Goal: Communication & Community: Answer question/provide support

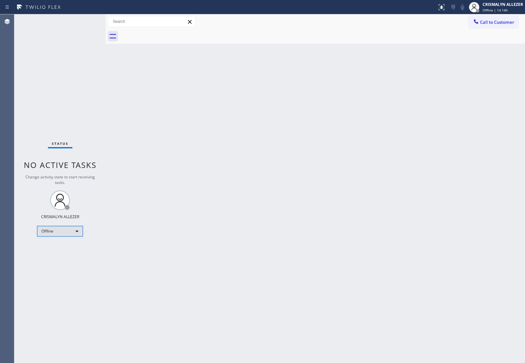
click at [80, 231] on div "Offline" at bounding box center [60, 231] width 46 height 10
click at [58, 255] on li "Unavailable" at bounding box center [59, 256] width 44 height 8
drag, startPoint x: 82, startPoint y: 72, endPoint x: 423, endPoint y: 67, distance: 340.8
click at [88, 73] on div "Status No active tasks Change activity state to start receiving tasks. CRISMALY…" at bounding box center [59, 188] width 91 height 349
click at [496, 25] on button "Call to Customer" at bounding box center [494, 22] width 50 height 12
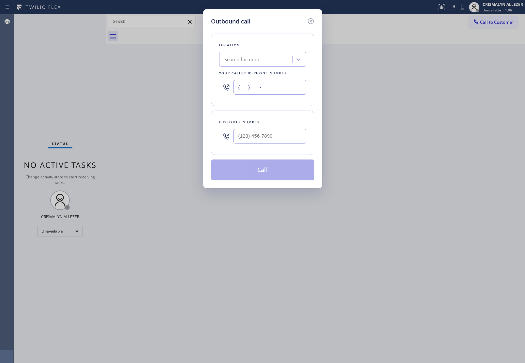
drag, startPoint x: 245, startPoint y: 86, endPoint x: 137, endPoint y: 92, distance: 107.8
click at [137, 92] on div "Outbound call Location Search location Your caller id phone number (___) ___-__…" at bounding box center [262, 181] width 525 height 363
paste input "347) 836-6590"
type input "[PHONE_NUMBER]"
click at [269, 139] on input "(___) ___-____" at bounding box center [269, 136] width 73 height 15
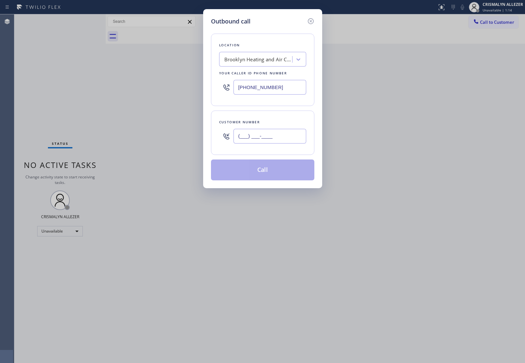
paste input "347) 560-6467"
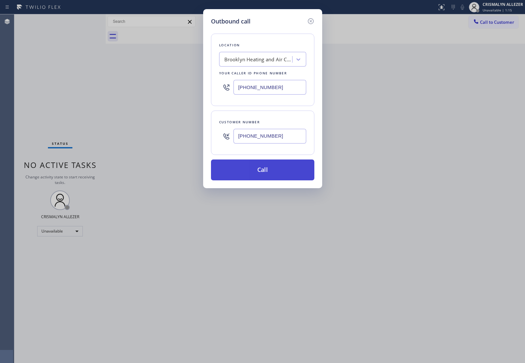
type input "[PHONE_NUMBER]"
click at [258, 178] on button "Call" at bounding box center [262, 169] width 103 height 21
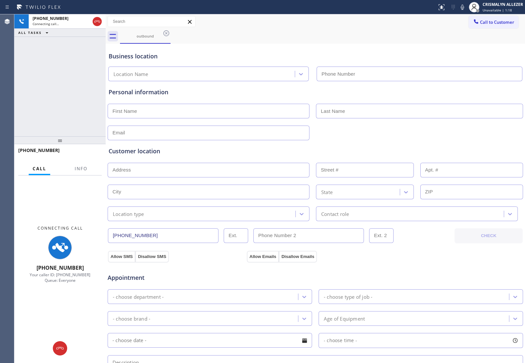
type input "[PHONE_NUMBER]"
click at [83, 168] on span "Info" at bounding box center [81, 169] width 13 height 6
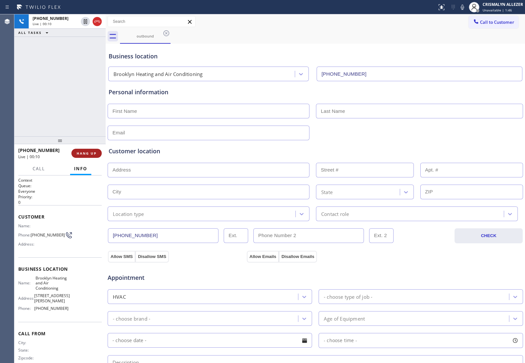
click at [85, 153] on span "HANG UP" at bounding box center [87, 153] width 20 height 5
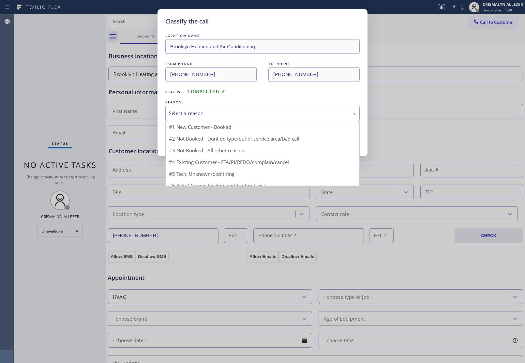
click at [277, 118] on div "Select a reason" at bounding box center [262, 113] width 194 height 15
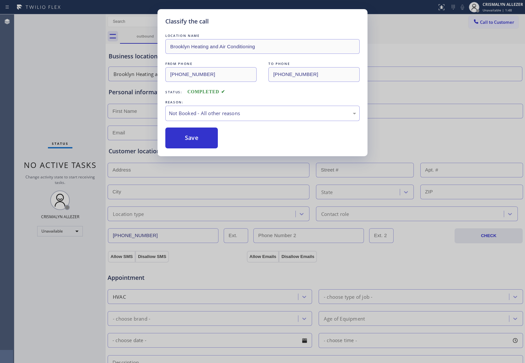
click at [199, 139] on button "Save" at bounding box center [191, 137] width 52 height 21
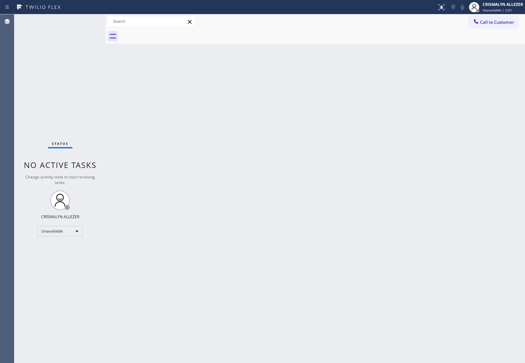
drag, startPoint x: 315, startPoint y: 129, endPoint x: 325, endPoint y: 117, distance: 16.0
click at [321, 121] on div "Back to Dashboard Change Sender ID Customers Technicians Select a contact Outbo…" at bounding box center [315, 188] width 419 height 349
click at [488, 22] on span "Call to Customer" at bounding box center [497, 22] width 34 height 6
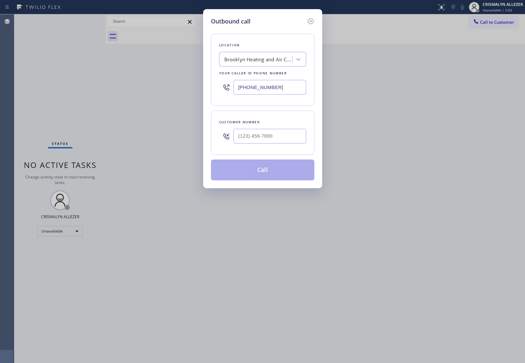
drag, startPoint x: 291, startPoint y: 90, endPoint x: 95, endPoint y: 88, distance: 196.3
click at [133, 87] on div "Outbound call Location [GEOGRAPHIC_DATA] Heating and Air Conditioning Your call…" at bounding box center [262, 181] width 525 height 363
paste input "213) 699-3713"
type input "[PHONE_NUMBER]"
click at [289, 143] on input "(___) ___-____" at bounding box center [269, 136] width 73 height 15
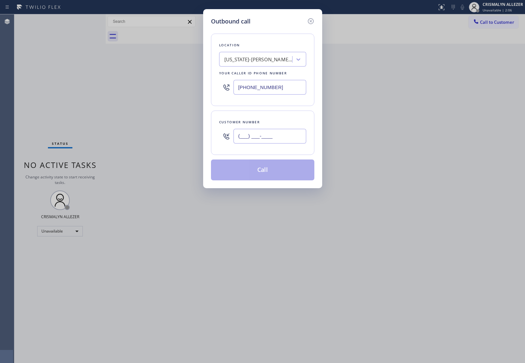
paste input "786) 239-4338"
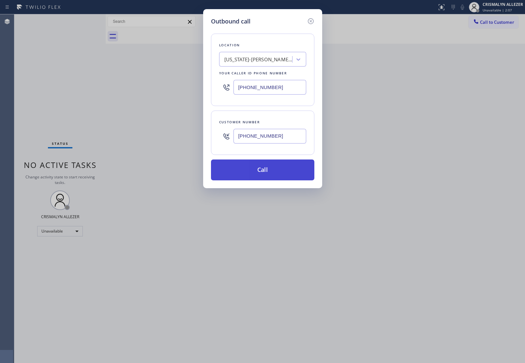
type input "[PHONE_NUMBER]"
click at [274, 170] on button "Call" at bounding box center [262, 169] width 103 height 21
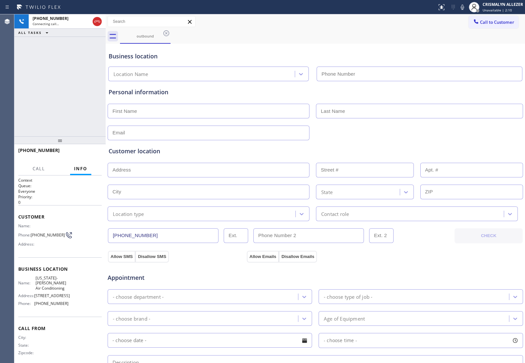
type input "[PHONE_NUMBER]"
drag, startPoint x: 67, startPoint y: 104, endPoint x: 92, endPoint y: 59, distance: 51.6
click at [69, 102] on div "[PHONE_NUMBER] Connecting call… ALL TASKS ALL TASKS ACTIVE TASKS TASKS IN WRAP …" at bounding box center [59, 75] width 91 height 122
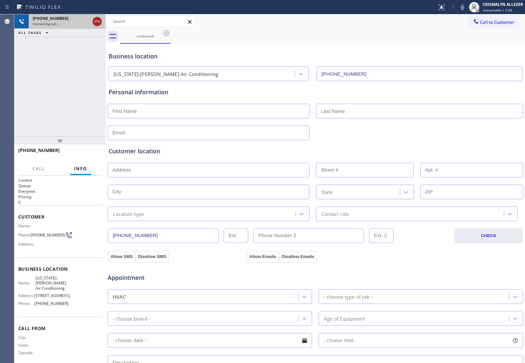
click at [97, 22] on icon at bounding box center [97, 22] width 8 height 8
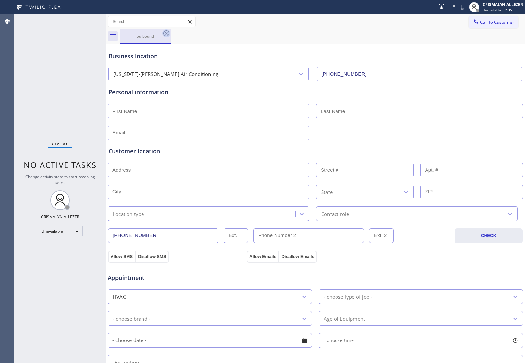
click at [164, 33] on icon at bounding box center [166, 33] width 6 height 6
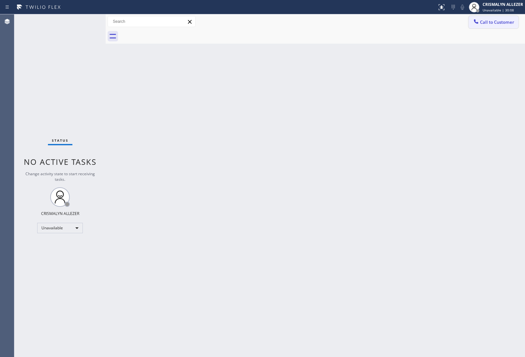
click at [497, 23] on span "Call to Customer" at bounding box center [497, 22] width 34 height 6
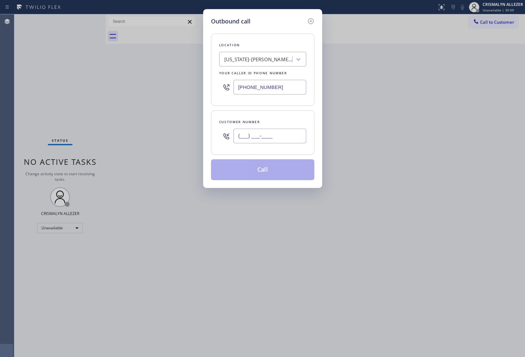
click at [295, 139] on input "(___) ___-____" at bounding box center [269, 136] width 73 height 15
paste input "303) 931-0962"
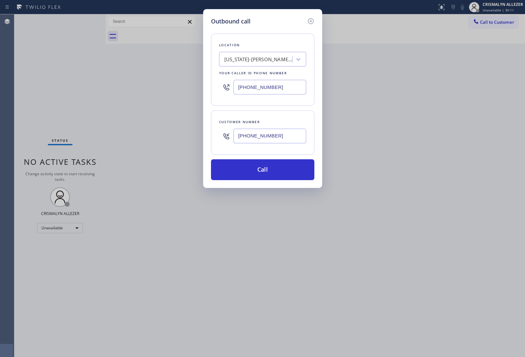
type input "[PHONE_NUMBER]"
click at [90, 106] on div "Outbound call Location [US_STATE]-[GEOGRAPHIC_DATA] Air Conditioning Your calle…" at bounding box center [262, 178] width 525 height 357
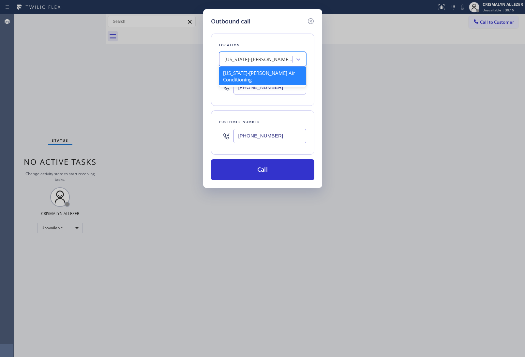
click at [251, 58] on div "[US_STATE]-[PERSON_NAME] Air Conditioning" at bounding box center [258, 59] width 68 height 7
type input "5 star appliance re"
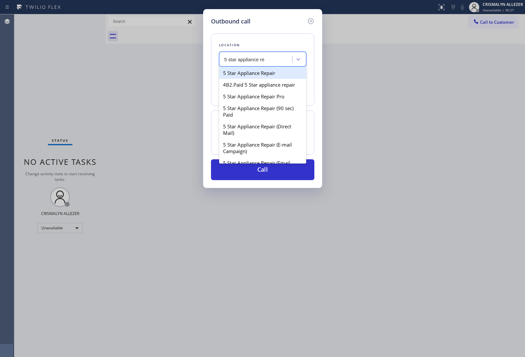
click at [257, 72] on div "5 Star Appliance Repair" at bounding box center [262, 73] width 87 height 12
type input "[PHONE_NUMBER]"
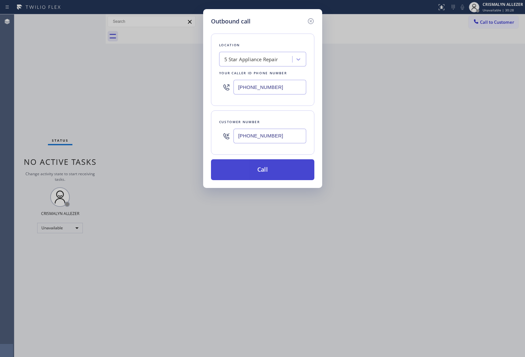
click at [264, 166] on button "Call" at bounding box center [262, 169] width 103 height 21
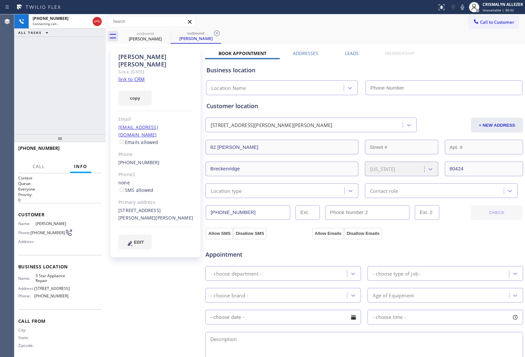
click at [135, 76] on link "link to CRM" at bounding box center [131, 79] width 26 height 7
type input "[PHONE_NUMBER]"
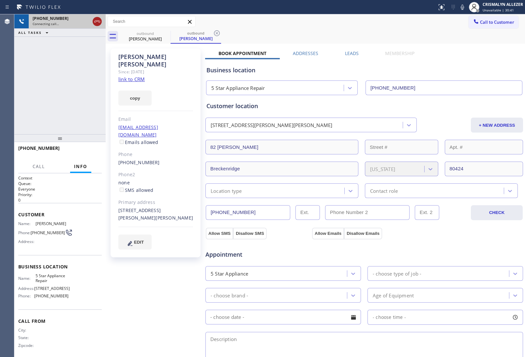
click at [99, 23] on icon at bounding box center [97, 22] width 8 height 8
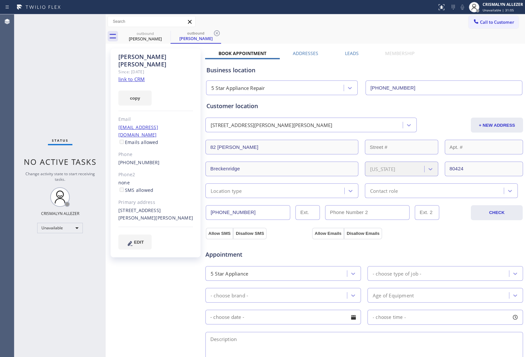
drag, startPoint x: 218, startPoint y: 31, endPoint x: 174, endPoint y: 35, distance: 44.2
click at [218, 31] on icon at bounding box center [217, 33] width 6 height 6
click at [162, 34] on icon at bounding box center [166, 33] width 8 height 8
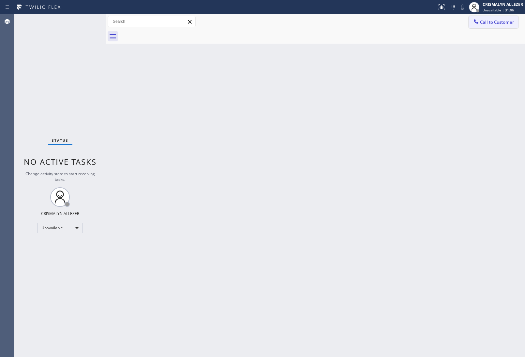
click at [485, 22] on span "Call to Customer" at bounding box center [497, 22] width 34 height 6
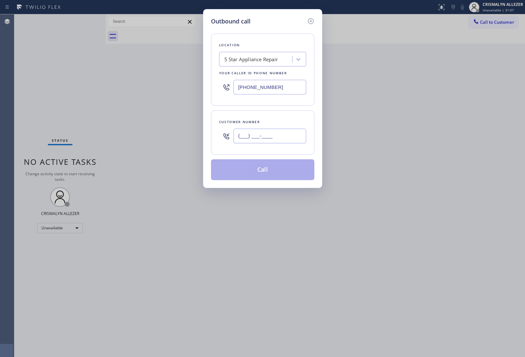
click at [295, 141] on input "(___) ___-____" at bounding box center [269, 136] width 73 height 15
paste input "303) 931-0962"
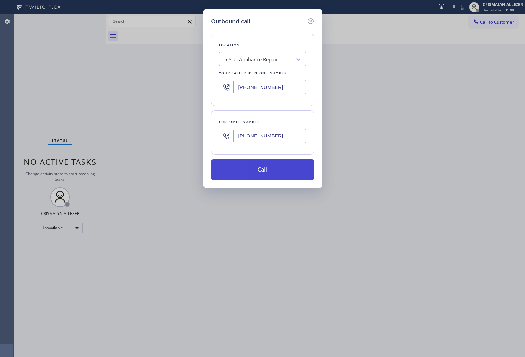
type input "[PHONE_NUMBER]"
click at [267, 175] on button "Call" at bounding box center [262, 169] width 103 height 21
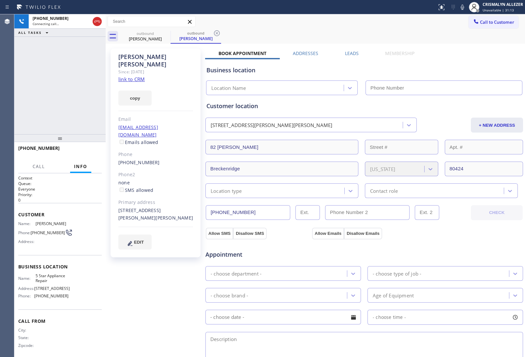
type input "[PHONE_NUMBER]"
click at [90, 151] on span "HANG UP" at bounding box center [87, 151] width 20 height 5
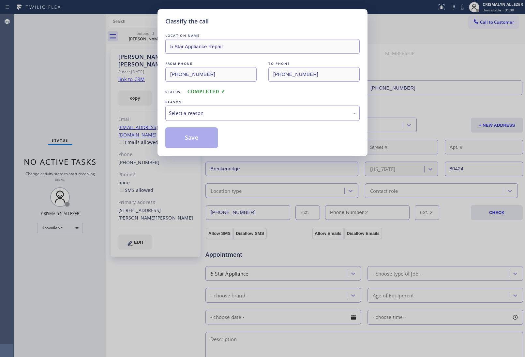
click at [256, 113] on div "Select a reason" at bounding box center [262, 113] width 187 height 7
click at [189, 139] on button "Save" at bounding box center [191, 137] width 52 height 21
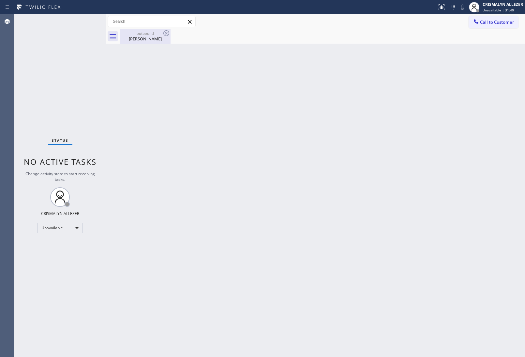
click at [144, 37] on div "[PERSON_NAME]" at bounding box center [145, 39] width 49 height 6
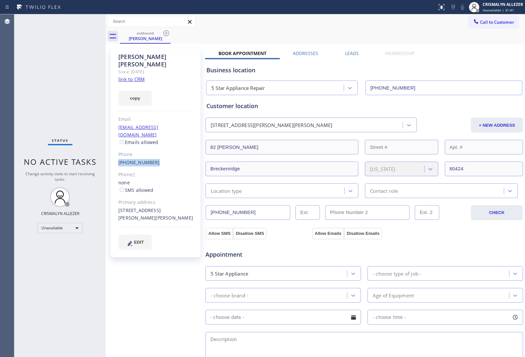
drag, startPoint x: 114, startPoint y: 145, endPoint x: 165, endPoint y: 149, distance: 50.7
click at [165, 149] on div "[PERSON_NAME] Since: [DATE] link to CRM copy Email [EMAIL_ADDRESS][DOMAIN_NAME]…" at bounding box center [156, 153] width 90 height 209
copy link "[PHONE_NUMBER]"
click at [165, 35] on icon at bounding box center [166, 33] width 8 height 8
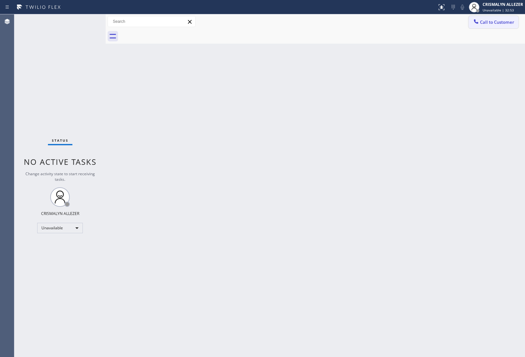
click at [492, 24] on span "Call to Customer" at bounding box center [497, 22] width 34 height 6
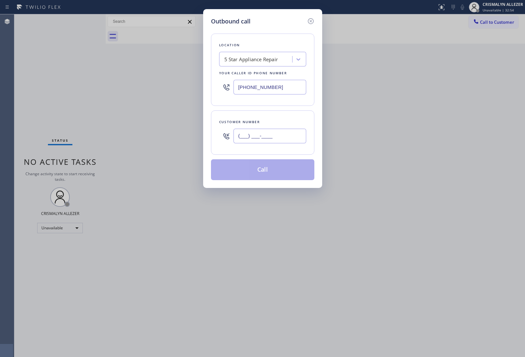
click at [282, 140] on input "(___) ___-____" at bounding box center [269, 136] width 73 height 15
paste input "310) 569-2527"
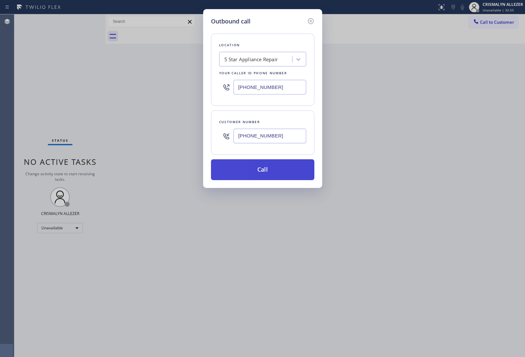
type input "[PHONE_NUMBER]"
click at [263, 173] on button "Call" at bounding box center [262, 169] width 103 height 21
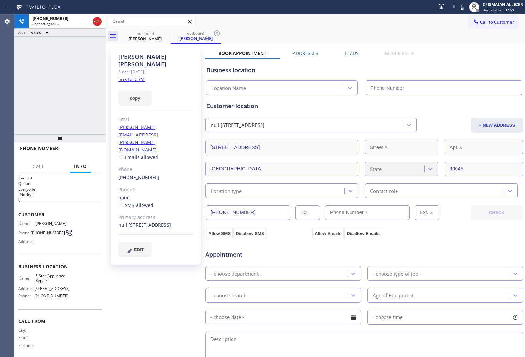
click at [136, 76] on link "link to CRM" at bounding box center [131, 79] width 26 height 7
type input "[PHONE_NUMBER]"
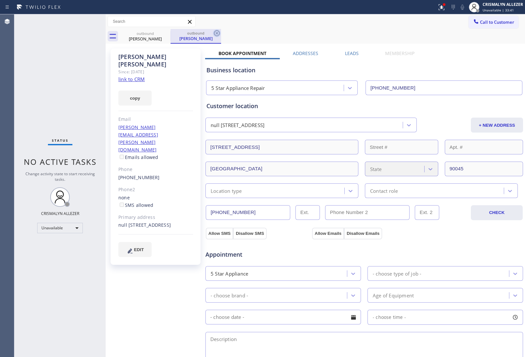
click at [215, 34] on icon at bounding box center [217, 33] width 8 height 8
drag, startPoint x: 163, startPoint y: 34, endPoint x: 302, endPoint y: 33, distance: 138.9
click at [164, 34] on icon at bounding box center [166, 33] width 8 height 8
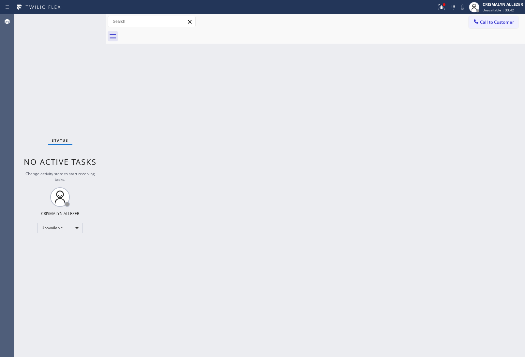
drag, startPoint x: 485, startPoint y: 24, endPoint x: 461, endPoint y: 35, distance: 26.8
click at [485, 23] on span "Call to Customer" at bounding box center [497, 22] width 34 height 6
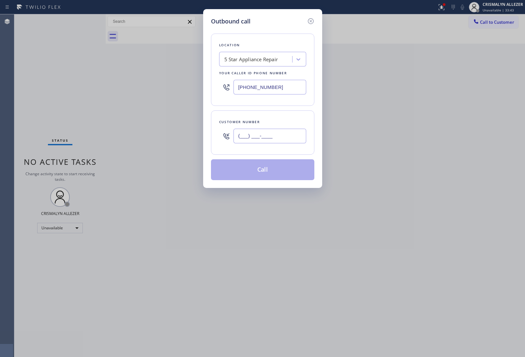
click at [303, 134] on input "(___) ___-____" at bounding box center [269, 136] width 73 height 15
paste input "706) 756"
drag, startPoint x: 260, startPoint y: 132, endPoint x: 134, endPoint y: 134, distance: 126.2
click at [134, 134] on div "Outbound call Location 5 Star Appliance Repair Your caller id phone number [PHO…" at bounding box center [262, 178] width 525 height 357
paste input "310) 569-2527"
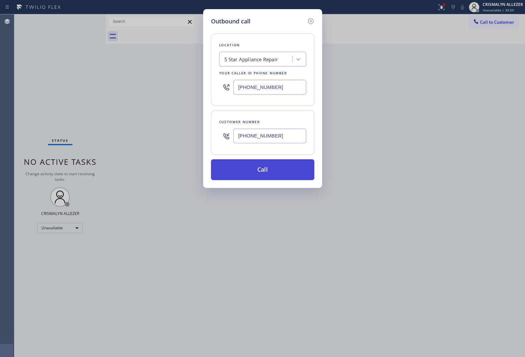
type input "[PHONE_NUMBER]"
click at [262, 172] on button "Call" at bounding box center [262, 169] width 103 height 21
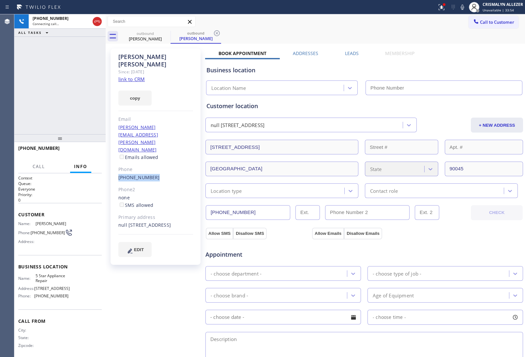
drag, startPoint x: 116, startPoint y: 148, endPoint x: 159, endPoint y: 149, distance: 42.4
click at [159, 149] on div "[PERSON_NAME] Since: [DATE] link to CRM copy Email [EMAIL_ADDRESS][PERSON_NAME]…" at bounding box center [156, 157] width 90 height 217
type input "[PHONE_NUMBER]"
click at [85, 148] on button "HANG UP" at bounding box center [86, 151] width 30 height 9
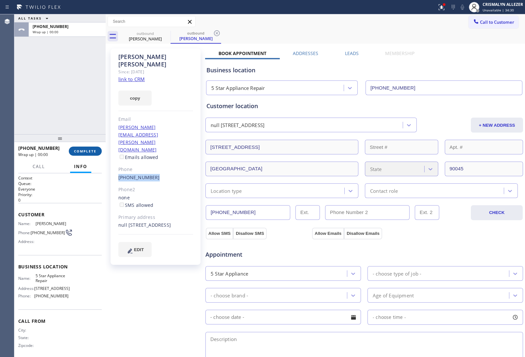
click at [85, 149] on span "COMPLETE" at bounding box center [85, 151] width 22 height 5
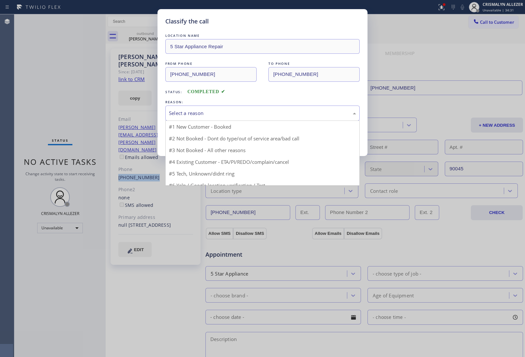
click at [243, 116] on div "Select a reason" at bounding box center [262, 113] width 187 height 7
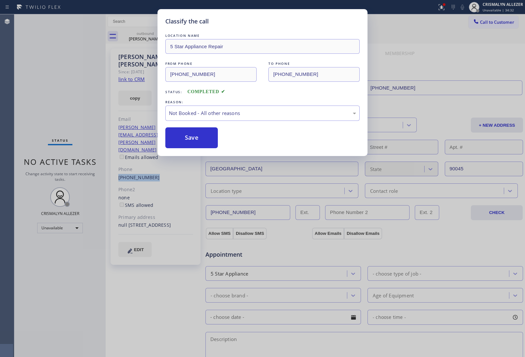
click at [198, 140] on button "Save" at bounding box center [191, 137] width 52 height 21
